Goal: Find specific page/section: Find specific page/section

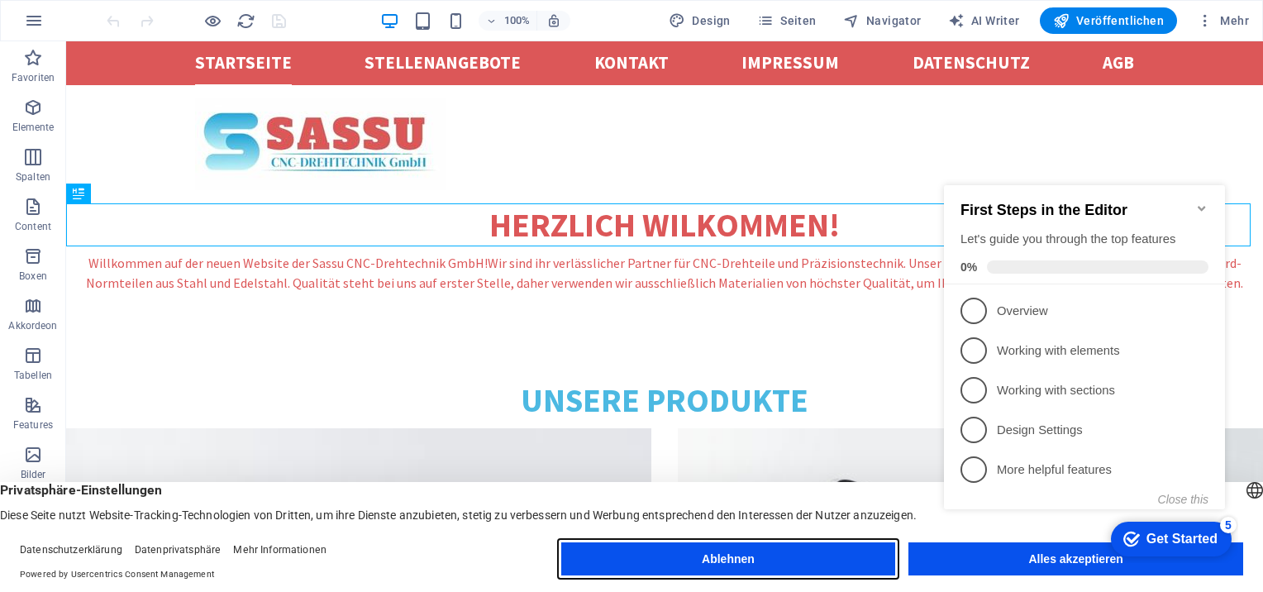
click at [678, 554] on button "Ablehnen" at bounding box center [728, 558] width 335 height 33
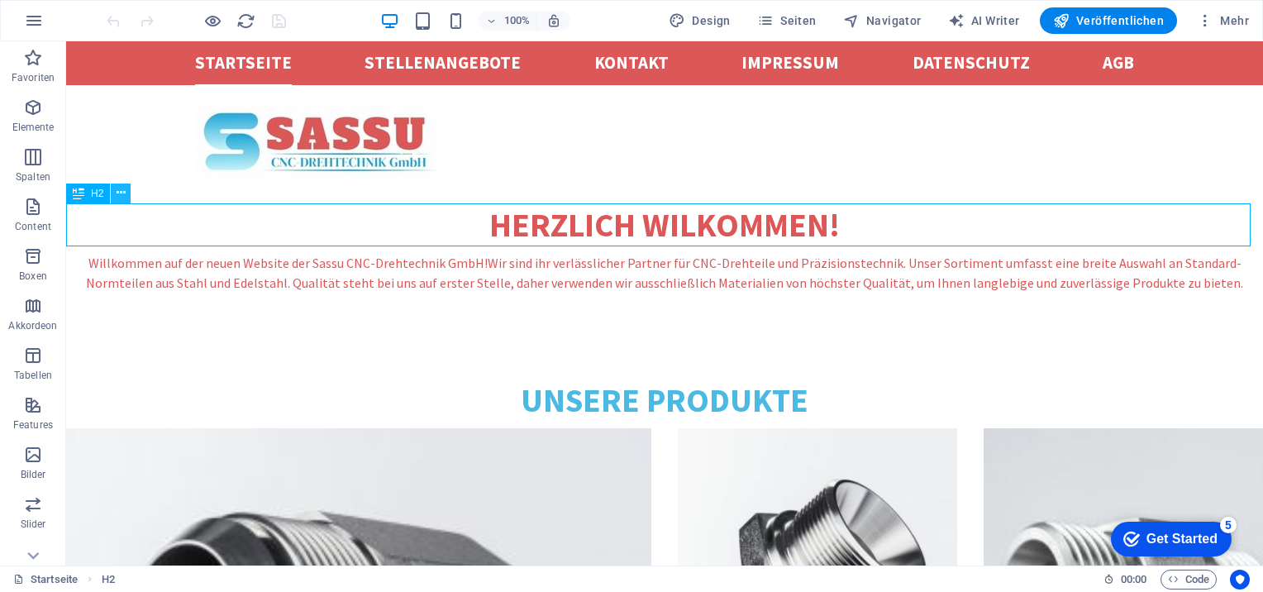
click at [117, 193] on icon at bounding box center [121, 192] width 9 height 17
click at [612, 224] on div "Herzlich Wilkommen!" at bounding box center [664, 224] width 1197 height 43
click at [796, 13] on span "Seiten" at bounding box center [787, 20] width 60 height 17
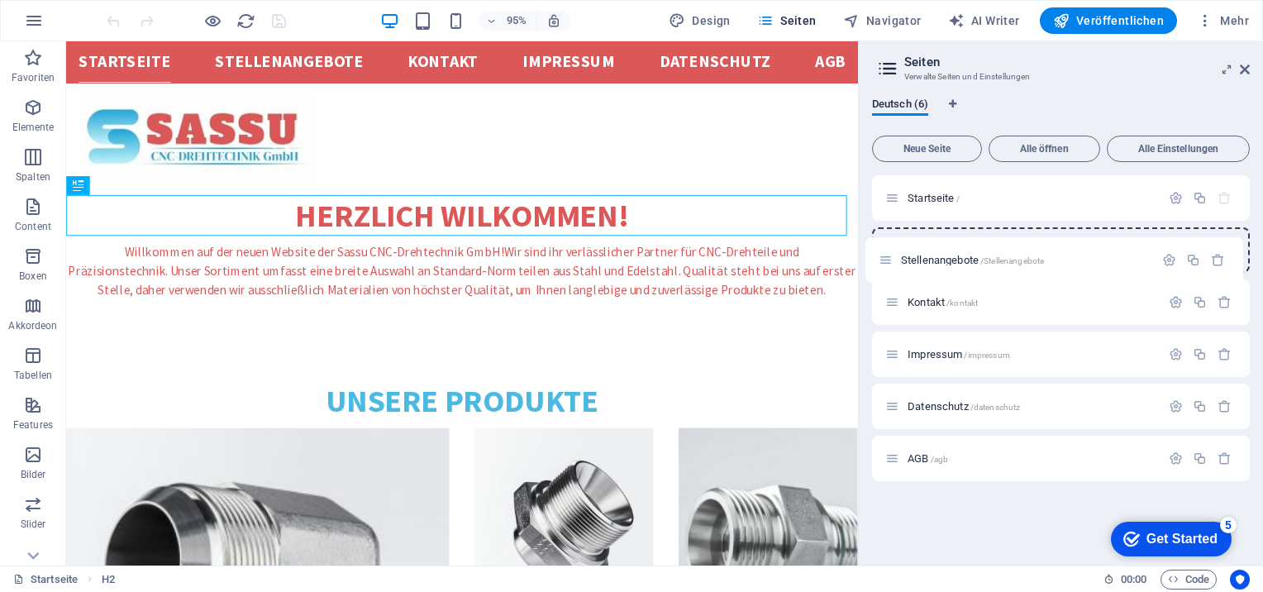
click at [886, 251] on div "Startseite / Stellenangebote /Stellenangebote Kontakt /kontakt Impressum /impre…" at bounding box center [1061, 328] width 378 height 306
click at [1246, 70] on icon at bounding box center [1245, 69] width 10 height 13
